Goal: Communication & Community: Answer question/provide support

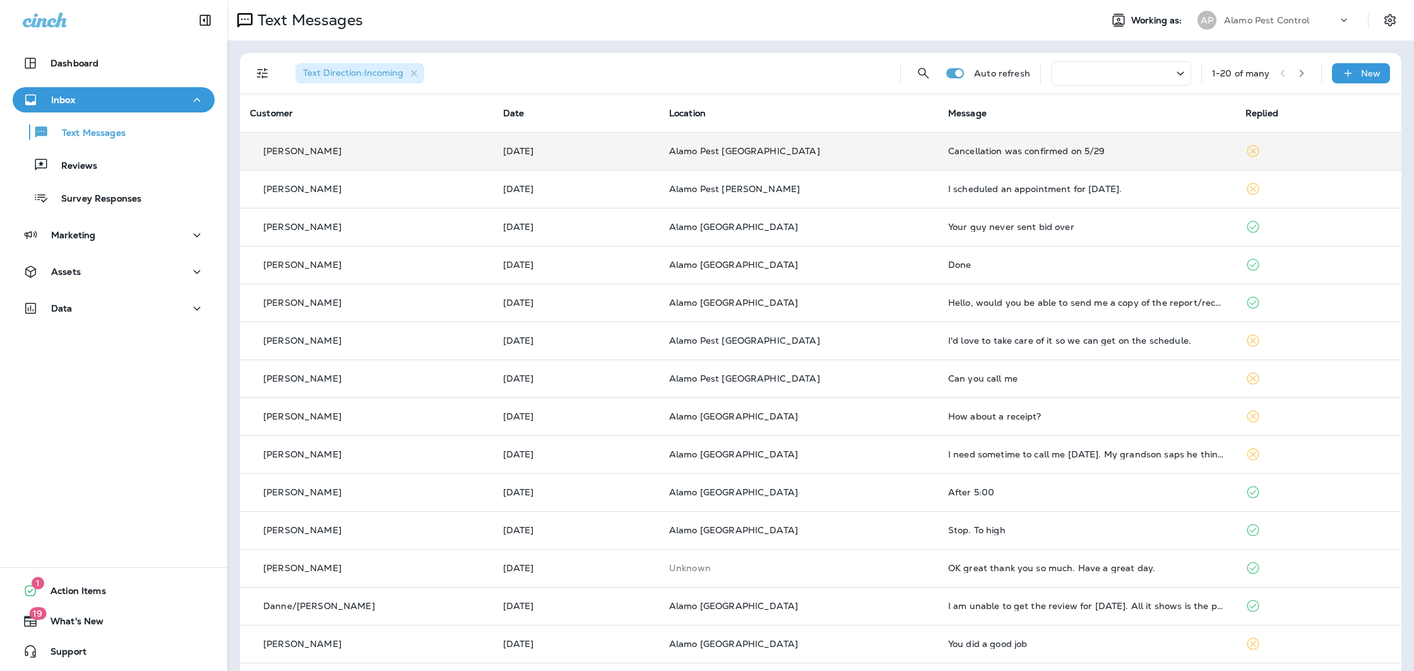
click at [1052, 154] on div "Cancellation was confirmed on 5/29" at bounding box center [1086, 151] width 277 height 10
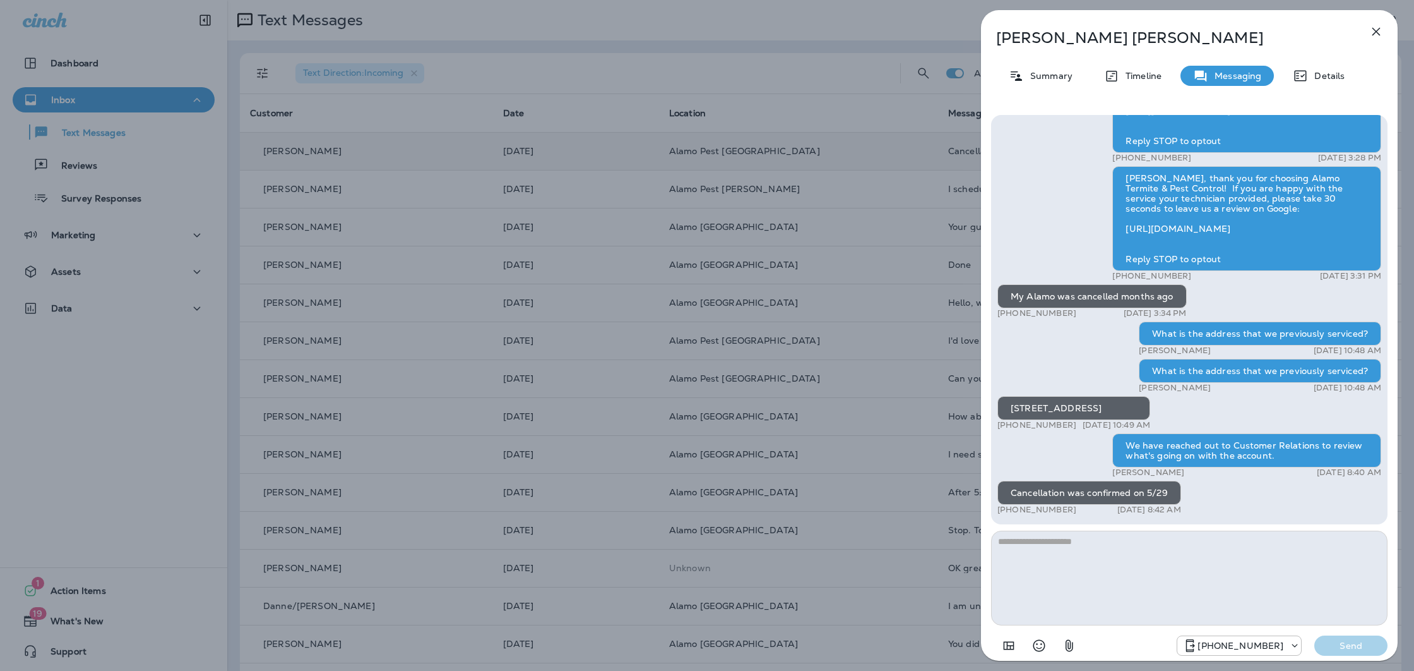
click at [1202, 575] on textarea at bounding box center [1189, 577] width 397 height 95
click at [1114, 547] on textarea at bounding box center [1189, 577] width 397 height 95
click at [1133, 546] on textarea at bounding box center [1189, 577] width 397 height 95
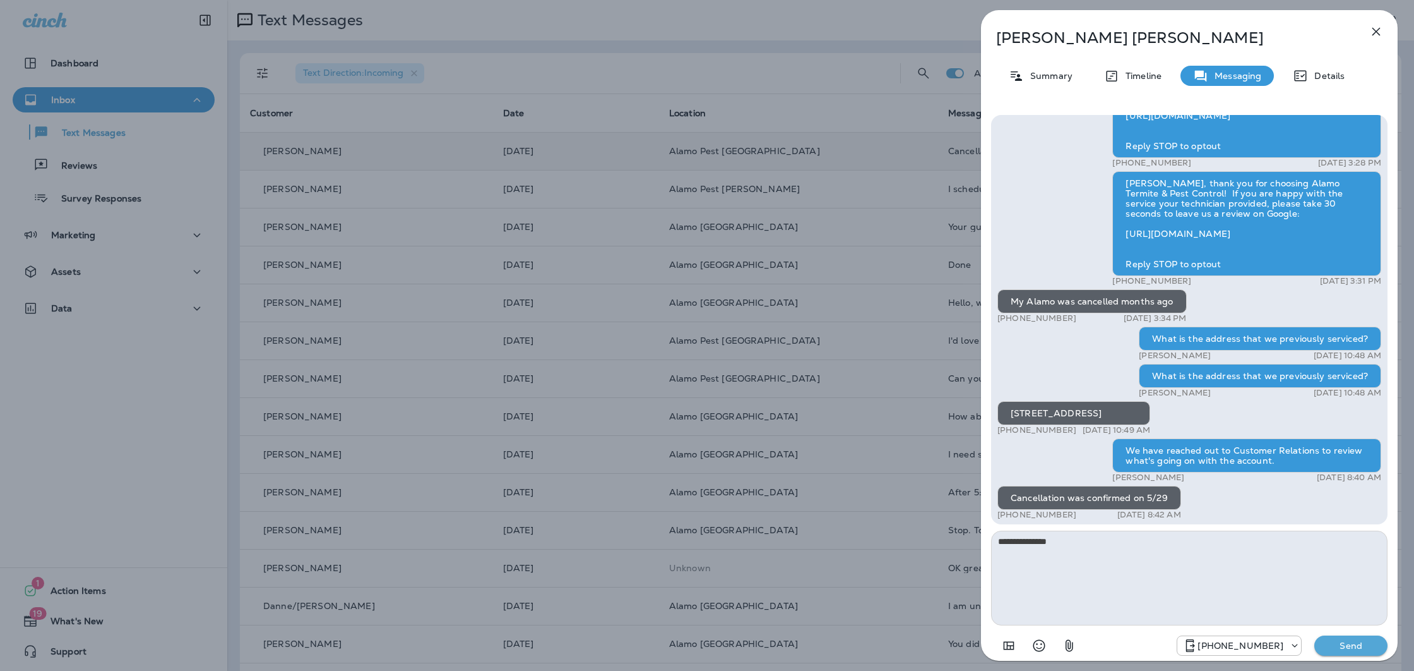
scroll to position [-2, 0]
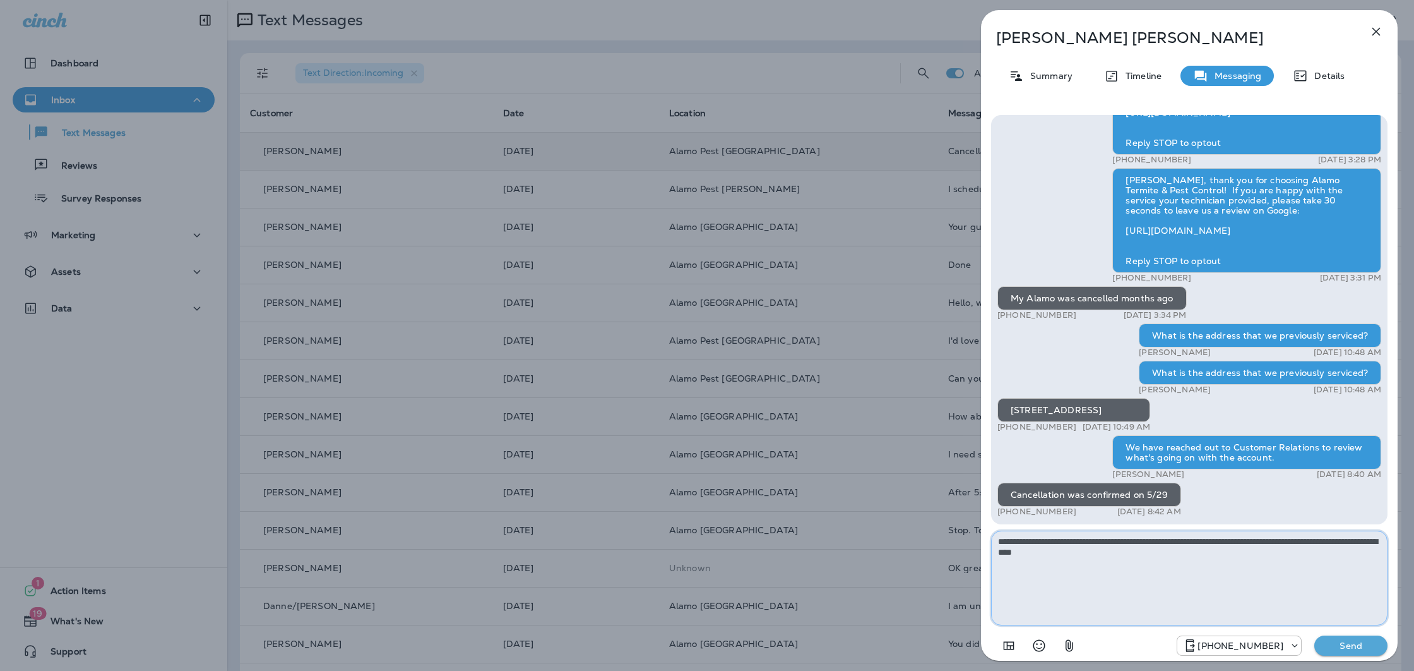
type textarea "**********"
click at [1349, 655] on button "Send" at bounding box center [1351, 645] width 73 height 20
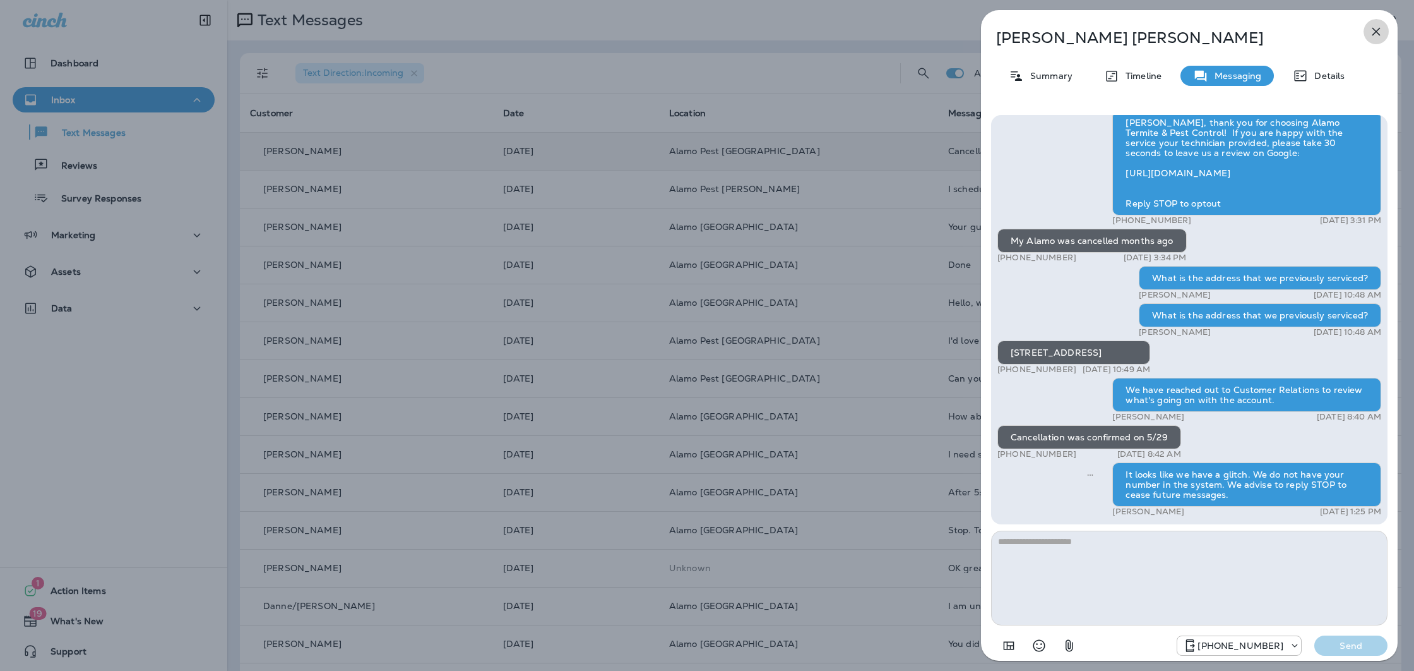
click at [1379, 32] on icon "button" at bounding box center [1376, 31] width 15 height 15
